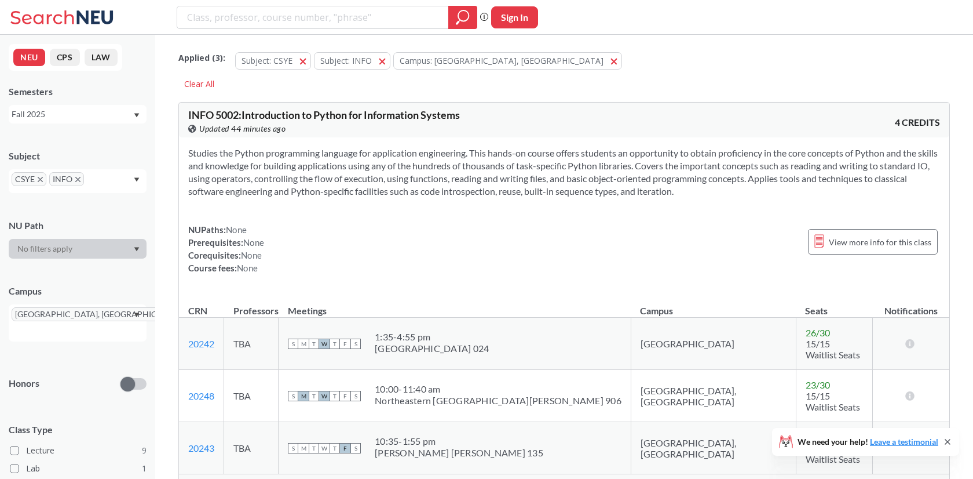
scroll to position [2516, 0]
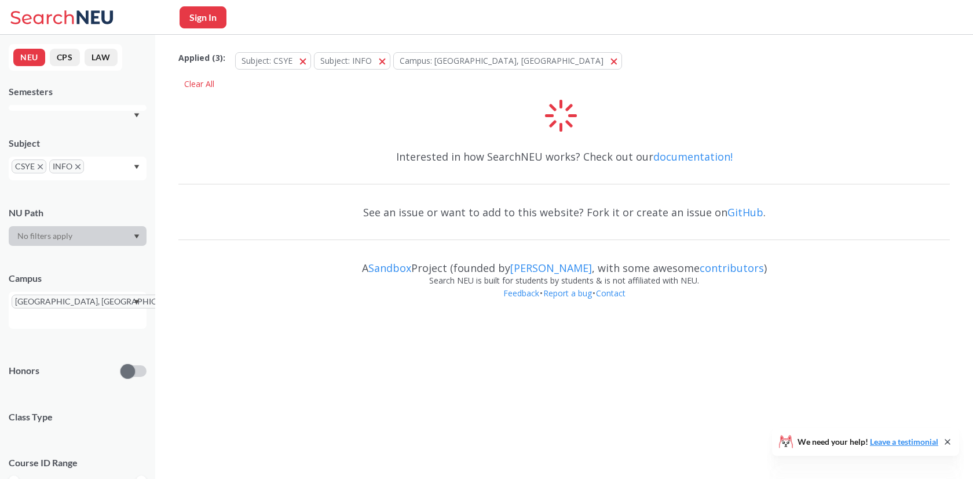
scroll to position [2516, 0]
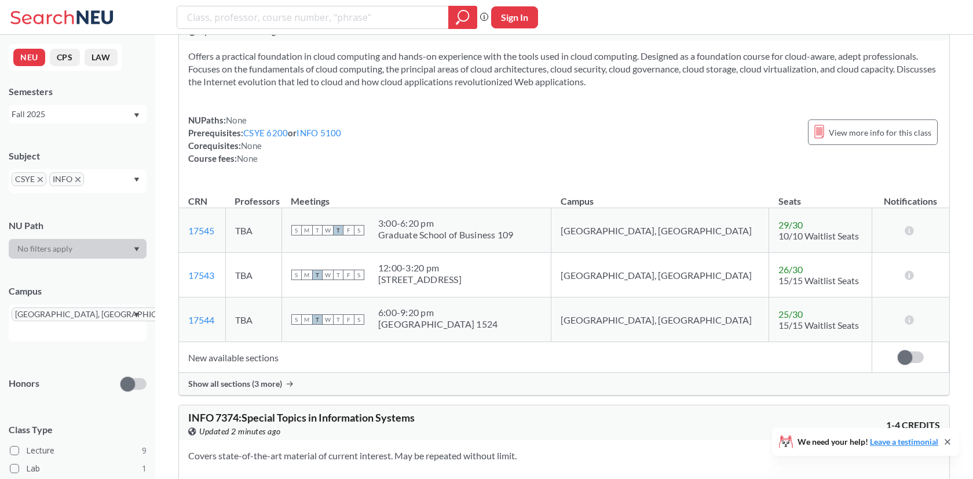
click at [260, 378] on span "Show all sections (3 more)" at bounding box center [235, 383] width 94 height 10
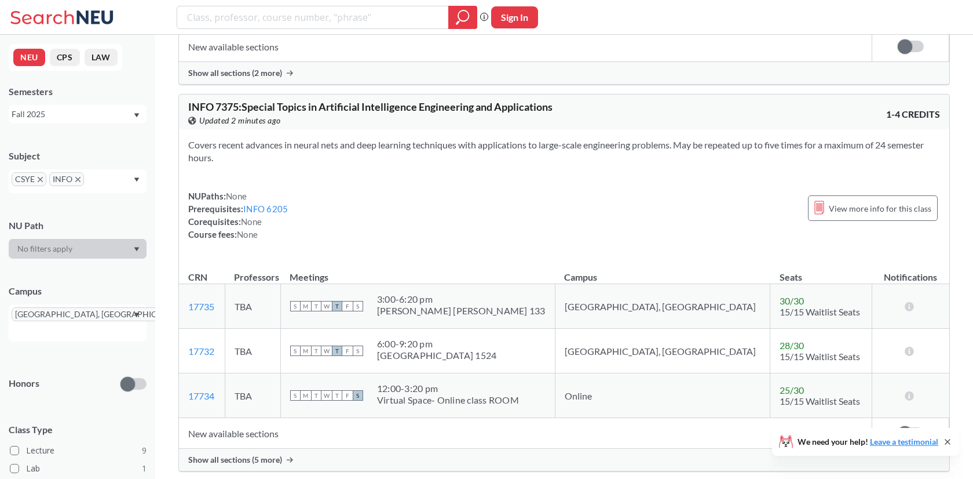
scroll to position [3768, 0]
click at [278, 454] on span "Show all sections (5 more)" at bounding box center [235, 459] width 94 height 10
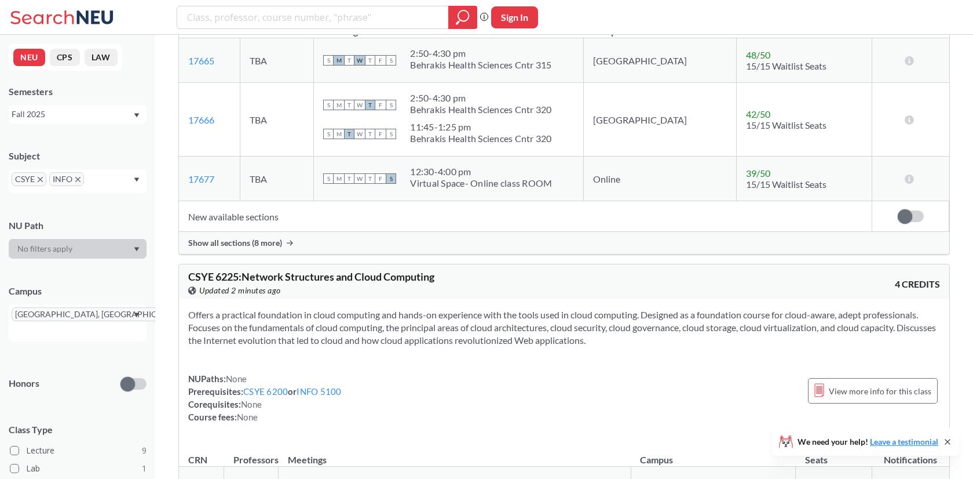
scroll to position [2190, 0]
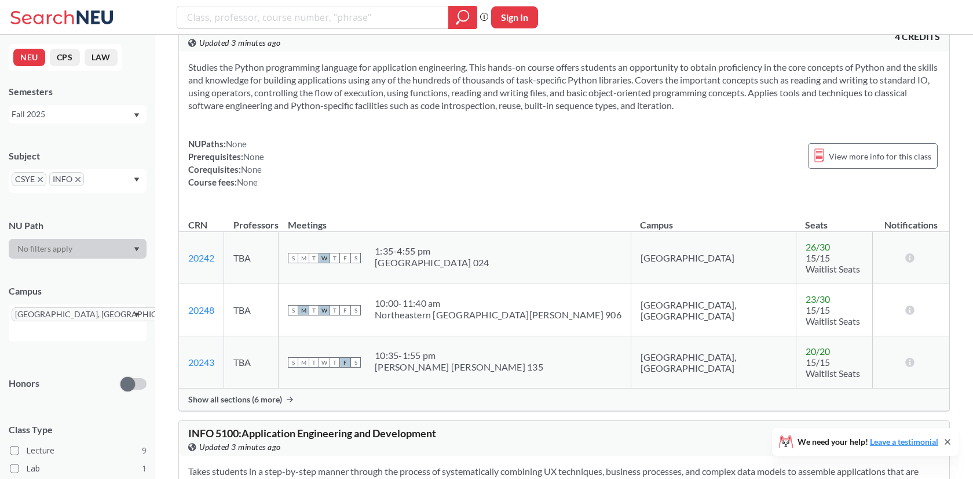
scroll to position [82, 0]
